Goal: Transaction & Acquisition: Obtain resource

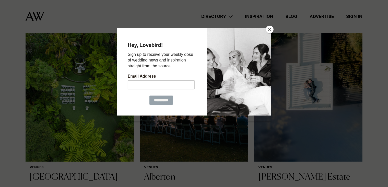
scroll to position [326, 0]
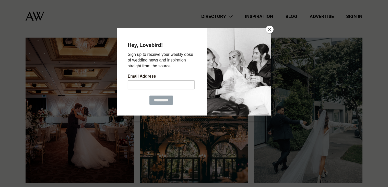
click at [269, 29] on button "Close" at bounding box center [270, 30] width 8 height 8
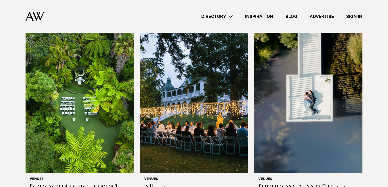
scroll to position [97, 0]
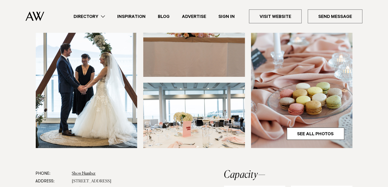
scroll to position [315, 0]
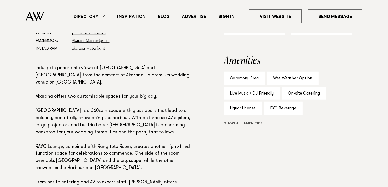
click at [241, 124] on button "Show all" at bounding box center [253, 123] width 58 height 5
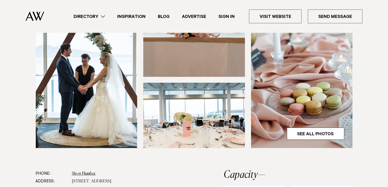
scroll to position [0, 0]
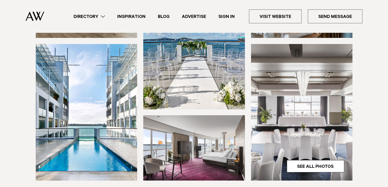
scroll to position [112, 0]
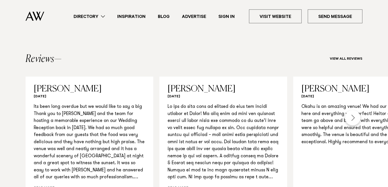
scroll to position [327, 0]
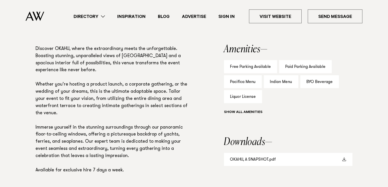
click at [241, 160] on link "OKAHU, A SNAPSHOT.pdf" at bounding box center [288, 159] width 129 height 13
